Goal: Information Seeking & Learning: Learn about a topic

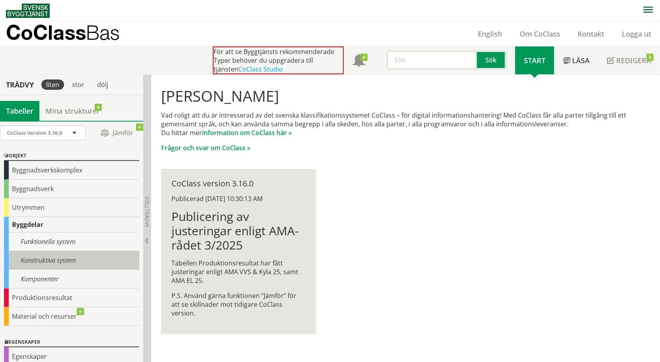
click at [45, 264] on div "Konstruktiva system" at bounding box center [71, 260] width 135 height 19
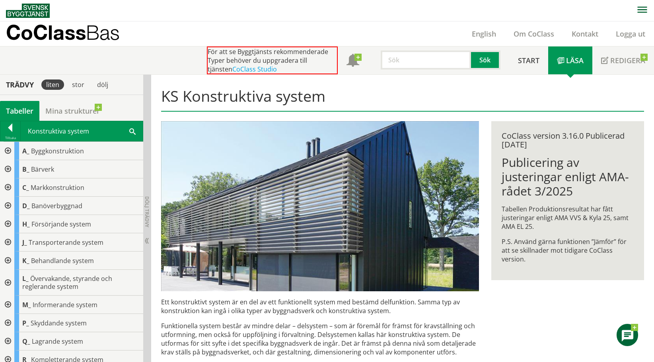
click at [8, 167] on div at bounding box center [7, 169] width 14 height 18
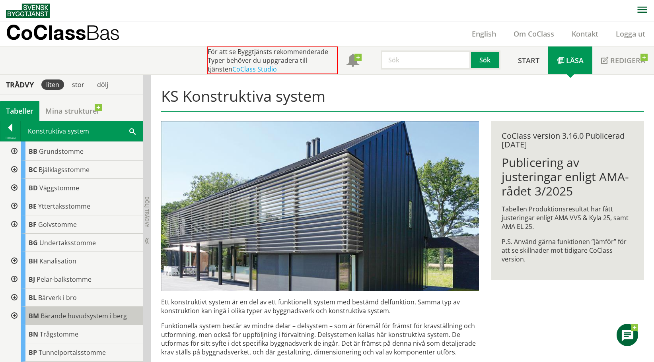
scroll to position [80, 0]
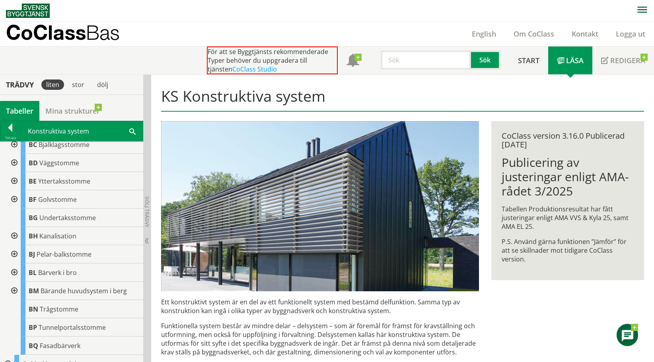
click at [16, 272] on div at bounding box center [13, 273] width 14 height 18
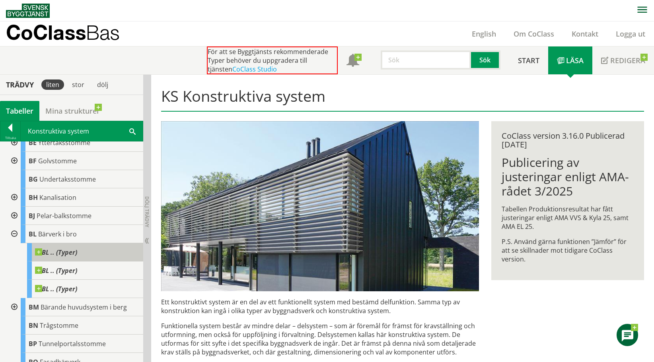
scroll to position [119, 0]
click at [84, 247] on div "BL .. (Typer)" at bounding box center [85, 251] width 116 height 18
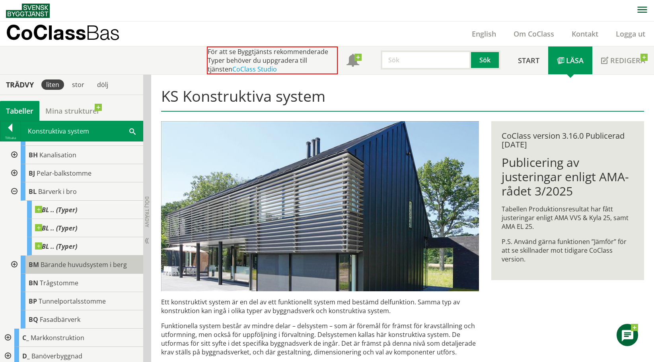
scroll to position [159, 0]
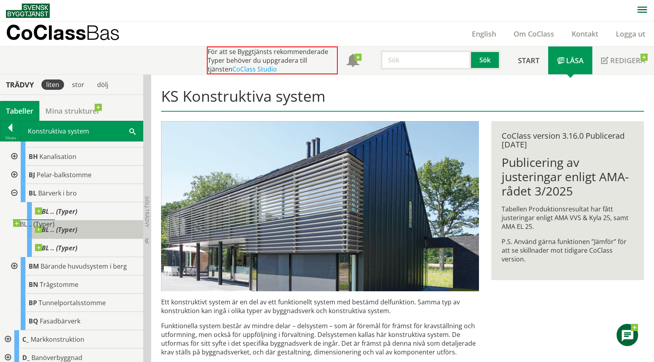
click at [94, 228] on div "BL .. (Typer)" at bounding box center [85, 230] width 116 height 18
click at [46, 230] on span "BL .. (Typer)" at bounding box center [56, 230] width 42 height 8
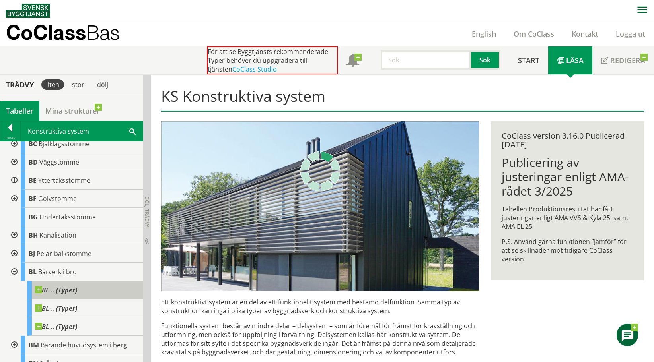
scroll to position [80, 0]
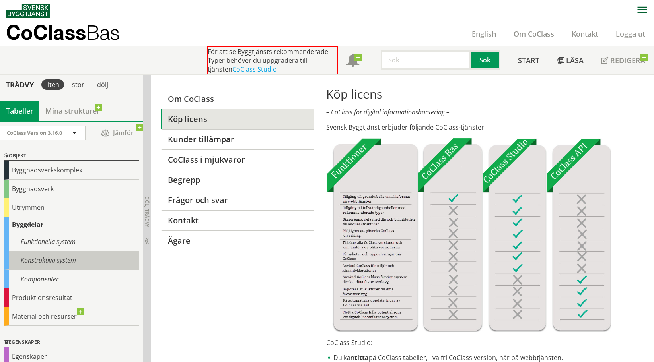
click at [45, 260] on div "Konstruktiva system" at bounding box center [71, 260] width 135 height 19
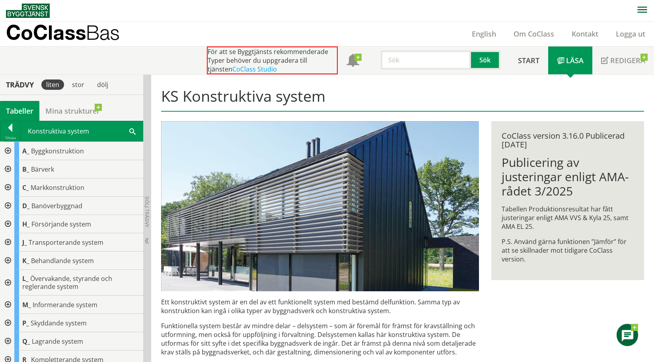
click at [9, 241] on div at bounding box center [7, 243] width 14 height 18
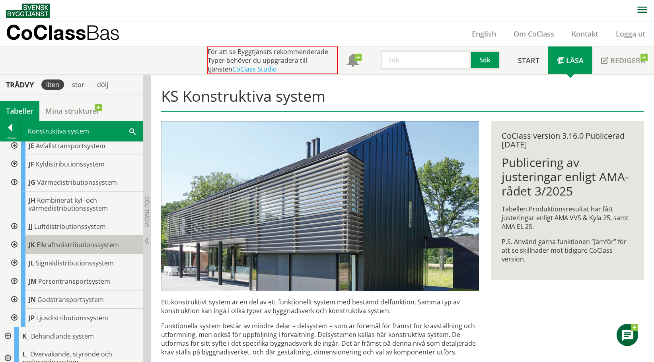
scroll to position [199, 0]
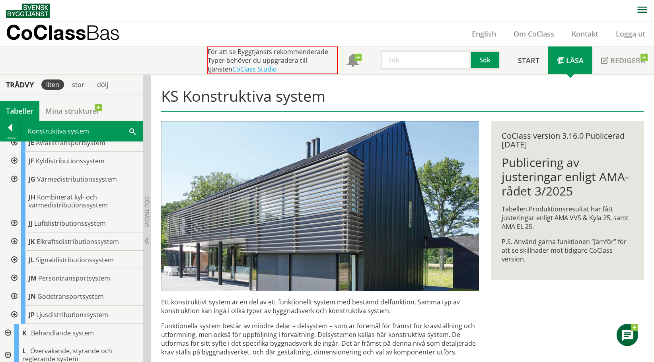
click at [12, 271] on div at bounding box center [13, 278] width 14 height 18
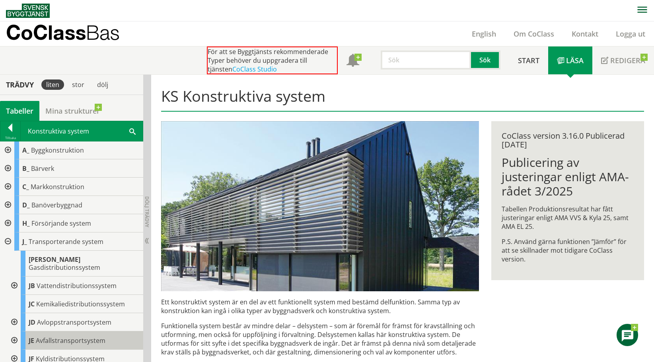
scroll to position [0, 0]
click at [11, 128] on div at bounding box center [10, 129] width 20 height 11
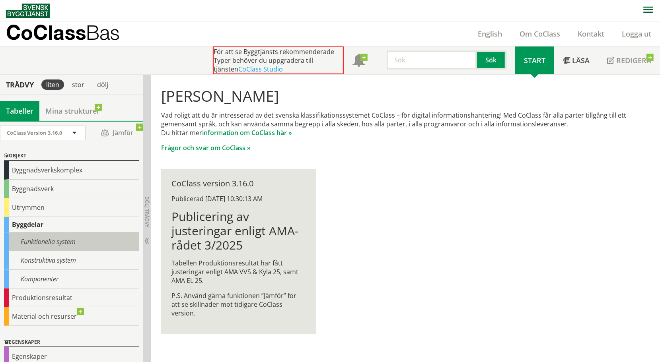
click at [56, 244] on div "Funktionella system" at bounding box center [71, 242] width 135 height 19
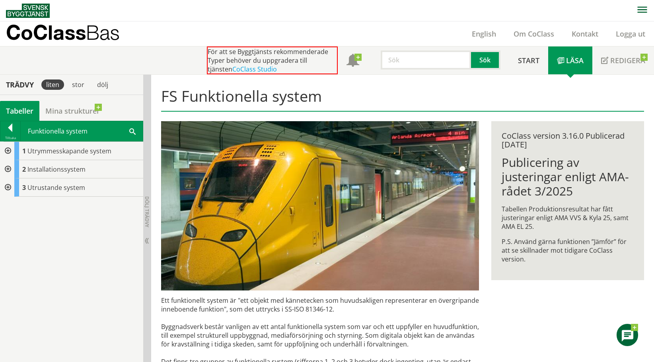
click at [8, 150] on div at bounding box center [7, 151] width 14 height 18
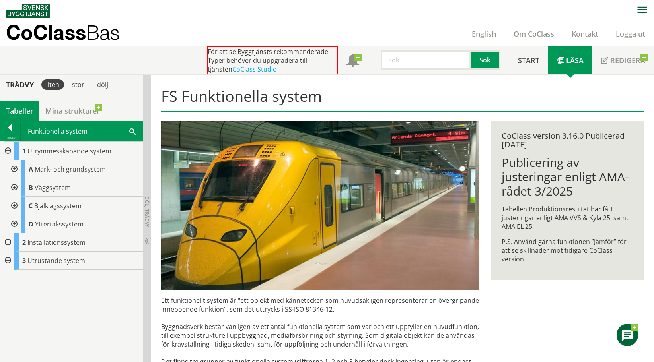
click at [17, 186] on div at bounding box center [13, 188] width 14 height 18
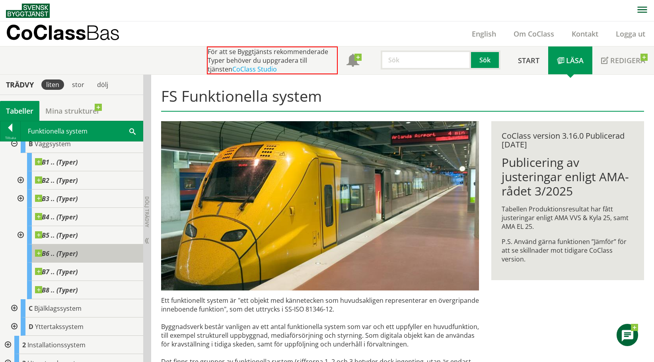
scroll to position [54, 0]
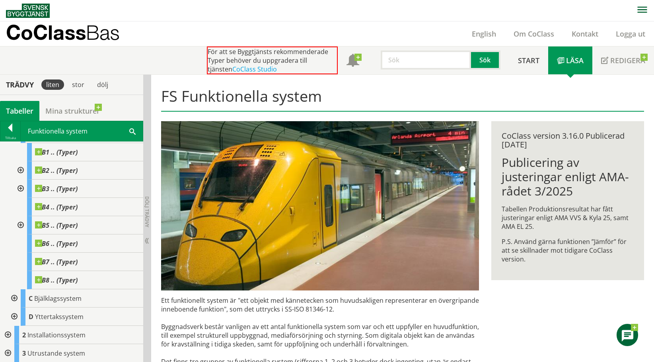
click at [8, 334] on div at bounding box center [7, 335] width 14 height 18
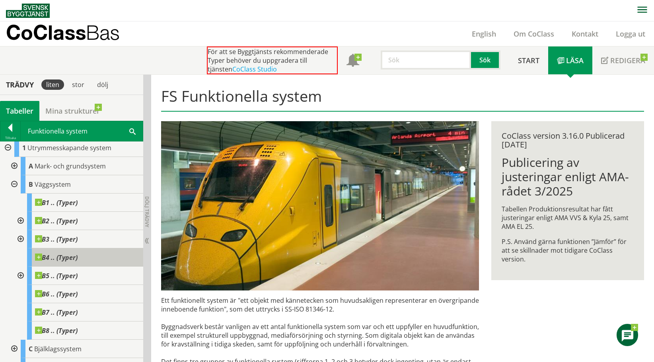
scroll to position [0, 0]
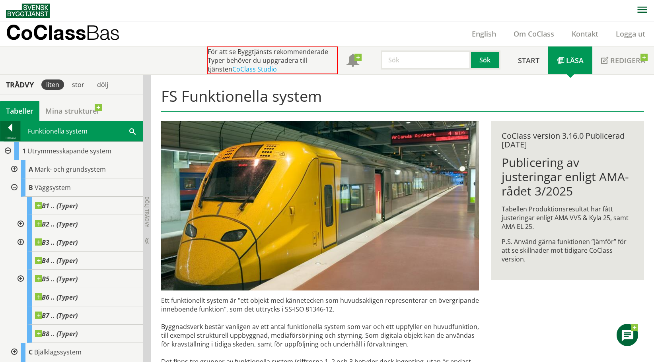
click at [11, 129] on div at bounding box center [10, 129] width 20 height 11
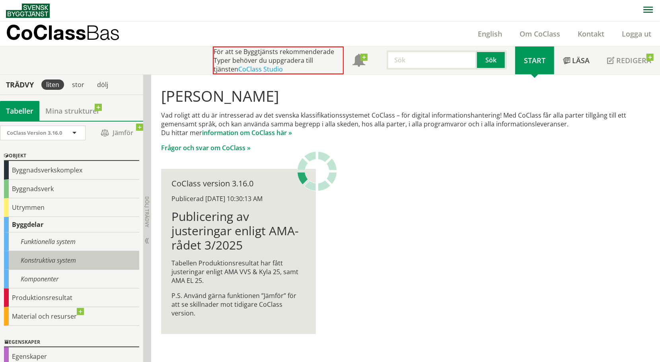
click at [56, 259] on div "Konstruktiva system" at bounding box center [71, 260] width 135 height 19
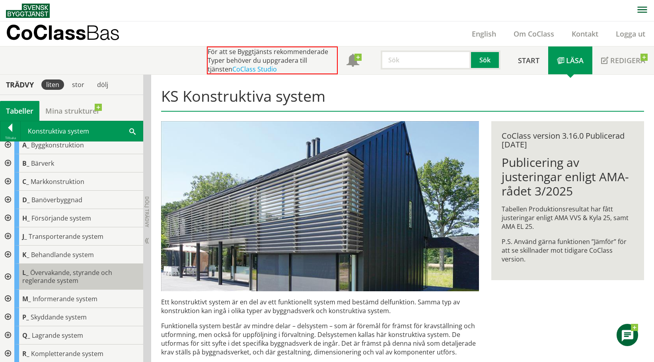
scroll to position [6, 0]
